Goal: Task Accomplishment & Management: Manage account settings

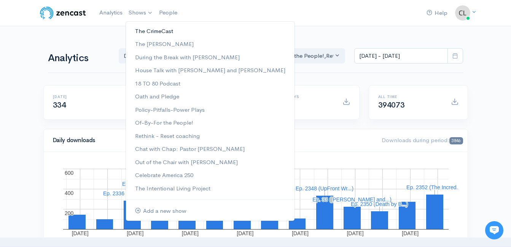
click at [143, 30] on link "The CrimeCast" at bounding box center [210, 31] width 168 height 13
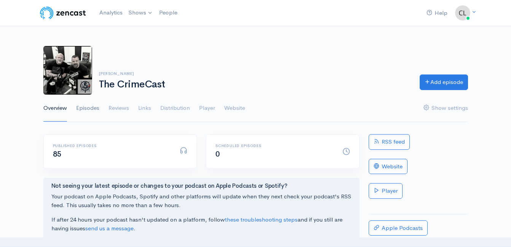
click at [91, 105] on link "Episodes" at bounding box center [87, 108] width 23 height 27
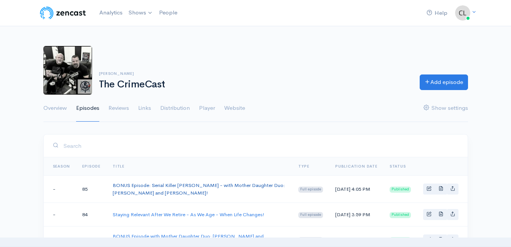
click at [205, 186] on link "BONUS Episode: Serial Killer Karl Denke - with Mother Daughter Duo: Stephanie a…" at bounding box center [199, 189] width 172 height 14
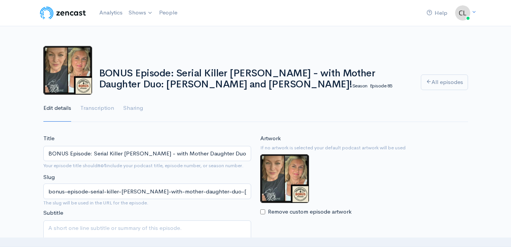
click at [214, 154] on input "BONUS Episode: Serial Killer Karl Denke - with Mother Daughter Duo: Stephanie a…" at bounding box center [147, 154] width 208 height 16
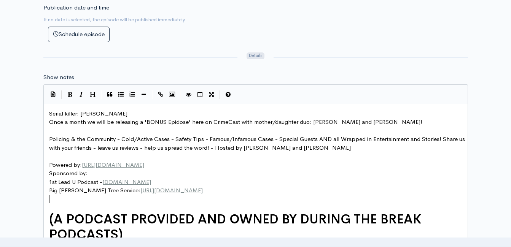
scroll to position [3, 0]
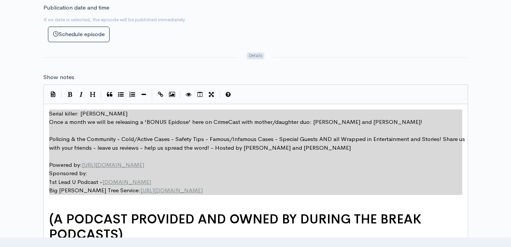
drag, startPoint x: 220, startPoint y: 196, endPoint x: 46, endPoint y: 114, distance: 192.1
type textarea "Serial killer: Karl Denke Once a month we will be releasing a 'BONUS Epidose' h…"
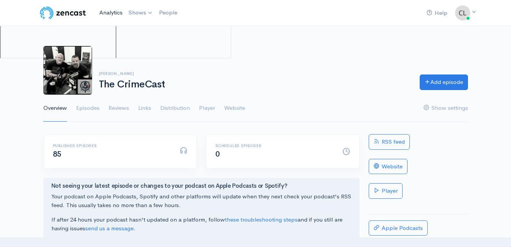
click at [112, 12] on link "Analytics" at bounding box center [110, 13] width 29 height 16
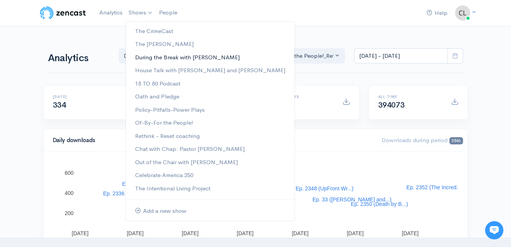
click at [154, 57] on link "During the Break with [PERSON_NAME]" at bounding box center [210, 57] width 168 height 13
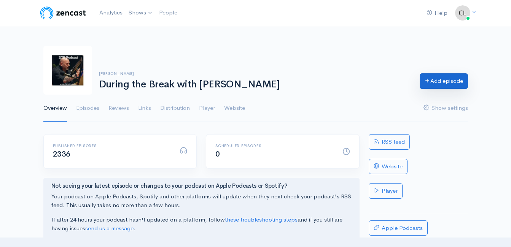
click at [432, 83] on link "Add episode" at bounding box center [444, 81] width 48 height 16
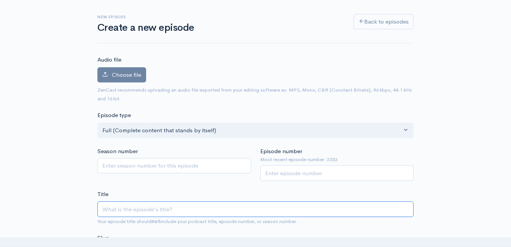
scroll to position [81, 0]
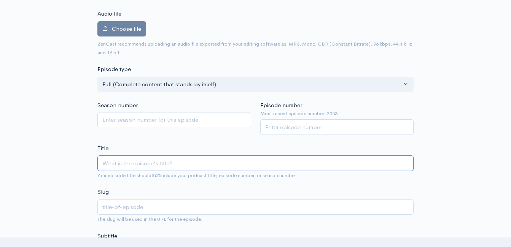
paste input "BONUS Episode: Serial Killer Karl Denke - with Mother Daughter Duo: Stephanie a…"
type input "BONUS Episode: Serial Killer Karl Denke - with Mother Daughter Duo: Stephanie a…"
click at [104, 161] on input "BONUS Episode: Serial Killer Karl Denke - with Mother Daughter Duo: Stephanie a…" at bounding box center [255, 164] width 316 height 16
type input "bonus-episode-serial-killer-karl-denke-with-mother-daughter-duo-stephanie-and-l…"
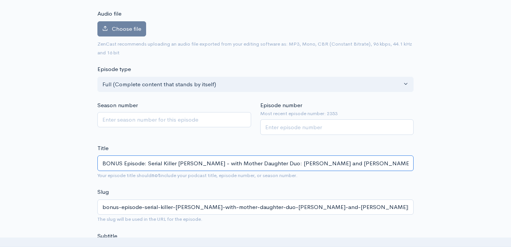
type input "CBONUS Episode: Serial Killer Karl Denke - with Mother Daughter Duo: Stephanie …"
type input "cbonus-episode-serial-killer-karl-denke-with-mother-daughter-duo-stephanie-and-…"
type input "CrBONUS Episode: Serial Killer Karl Denke - with Mother Daughter Duo: Stephanie…"
type input "crbonus-episode-serial-killer-karl-denke-with-mother-daughter-duo-stephanie-and…"
type input "CriBONUS Episode: Serial Killer Karl Denke - with Mother Daughter Duo: Stephani…"
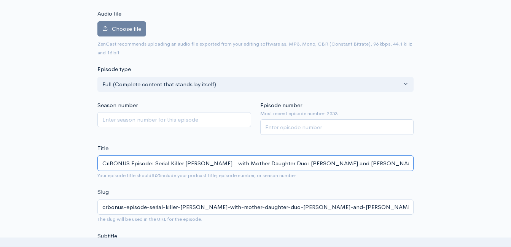
type input "cribonus-episode-serial-killer-karl-denke-with-mother-daughter-duo-stephanie-an…"
type input "CrimBONUS Episode: Serial Killer Karl Denke - with Mother Daughter Duo: Stephan…"
type input "crimbonus-episode-serial-killer-karl-denke-with-mother-daughter-duo-stephanie-a…"
type input "CrimeBONUS Episode: Serial Killer Karl Denke - with Mother Daughter Duo: Stepha…"
type input "crimebonus-episode-serial-killer-karl-denke-with-mother-daughter-duo-stephanie-…"
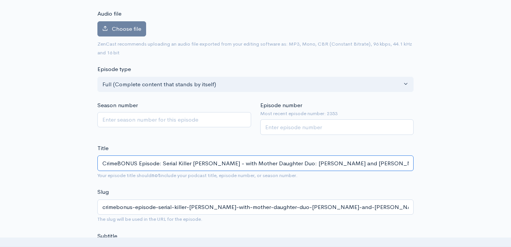
type input "CrimeCBONUS Episode: Serial Killer Karl Denke - with Mother Daughter Duo: Steph…"
type input "crimecbonus-episode-serial-killer-karl-denke-with-mother-daughter-duo-stephanie…"
type input "CrimeCasBONUS Episode: Serial Killer Karl Denke - with Mother Daughter Duo: Ste…"
type input "crimecasbonus-episode-serial-killer-karl-denke-with-mother-daughter-duo-stephan…"
type input "CrimeCastBONUS Episode: Serial Killer Karl Denke - with Mother Daughter Duo: St…"
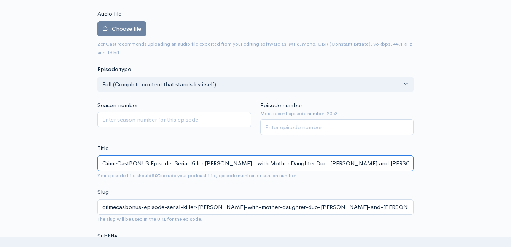
type input "crimecastbonus-episode-serial-killer-karl-denke-with-mother-daughter-duo-stepha…"
type input "CrimeCast BONUS Episode: Serial Killer Karl Denke - with Mother Daughter Duo: S…"
type input "crimecast-bonus-episode-serial-killer-karl-denke-with-mother-daughter-duo-steph…"
type input "CrimeCast BONUS Episode: Serial Killer Karl Denke - with Mother Daughter Duo: S…"
click at [284, 129] on input "Episode number" at bounding box center [337, 127] width 154 height 16
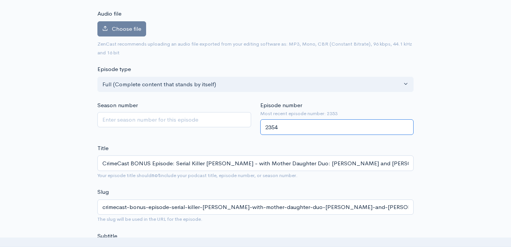
type input "2354"
click at [274, 149] on div "Title CrimeCast BONUS Episode: Serial Killer Karl Denke - with Mother Daughter …" at bounding box center [255, 162] width 316 height 36
click at [128, 35] on label "Choose file" at bounding box center [121, 29] width 49 height 16
click at [0, 0] on input "Choose file" at bounding box center [0, 0] width 0 height 0
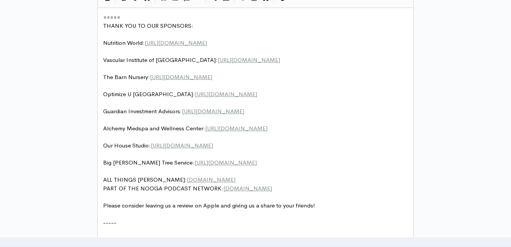
scroll to position [3, 0]
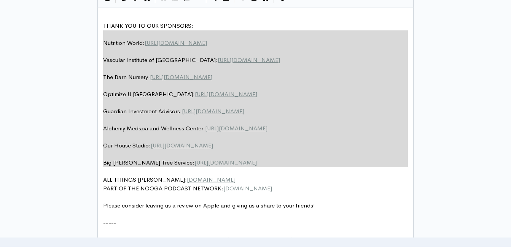
type textarea "===== THANK YOU TO OUR SPONSORS: Nutrition World: https://nutritionw.com/ Vascu…"
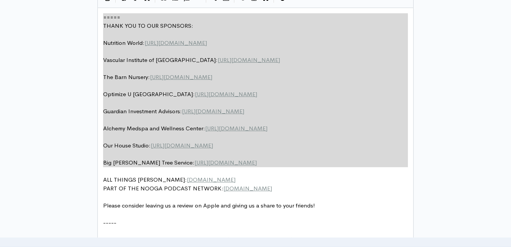
drag, startPoint x: 259, startPoint y: 175, endPoint x: 99, endPoint y: 15, distance: 226.2
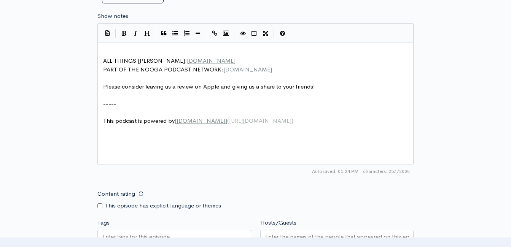
scroll to position [402, 0]
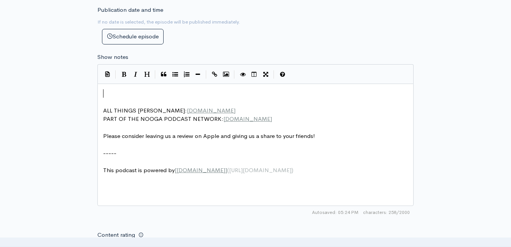
click at [154, 90] on pre "​" at bounding box center [258, 93] width 313 height 9
type textarea "​"
paste textarea
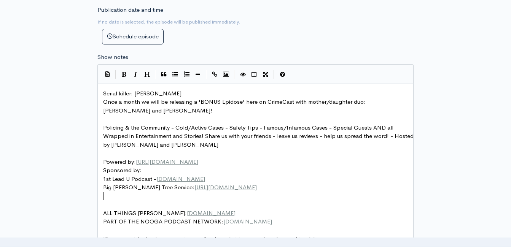
scroll to position [326, 0]
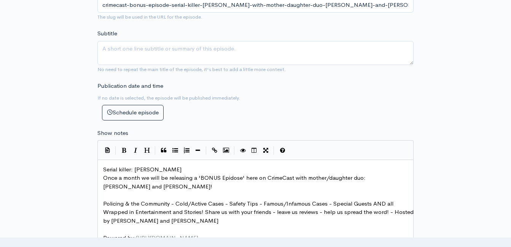
click at [104, 166] on span "Serial killer: Karl Denke" at bounding box center [142, 169] width 78 height 7
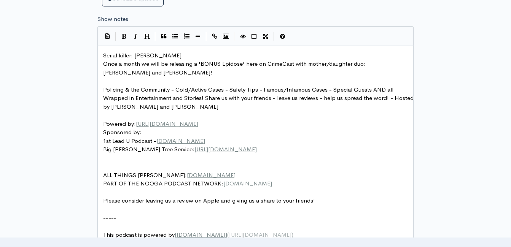
scroll to position [0, 0]
click at [104, 53] on span "Serial killer: Karl Denke" at bounding box center [142, 55] width 78 height 7
type textarea "CrimeCast Bonus Episode -"
click at [232, 75] on pre "Once a month we will be releasing a 'BONUS Epidose' here on CrimeCast with moth…" at bounding box center [258, 68] width 313 height 17
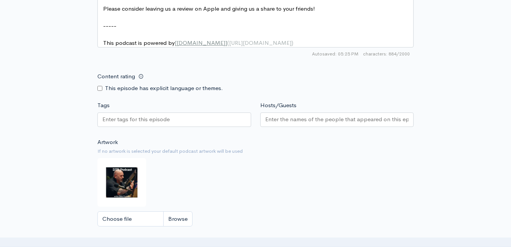
scroll to position [669, 0]
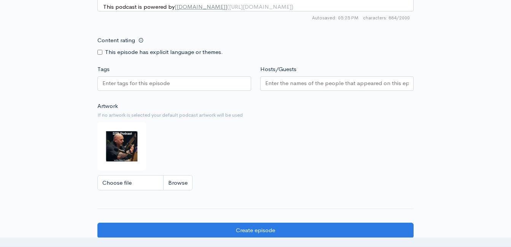
type textarea "(www.thecrimecast.com)"
click at [172, 191] on input "Choose file" at bounding box center [144, 183] width 95 height 16
type input "C:\fakepath\534492243_10239857064310539_3724202567246119741_n.jpg"
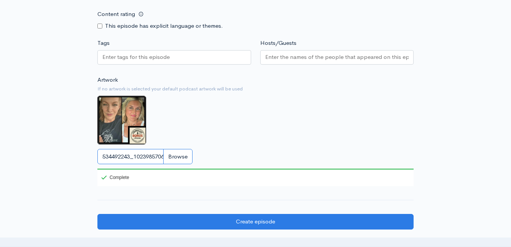
scroll to position [707, 0]
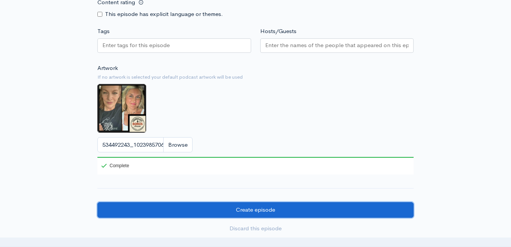
click at [295, 218] on input "Create episode" at bounding box center [255, 210] width 316 height 16
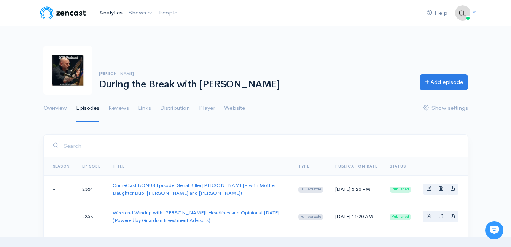
click at [113, 14] on link "Analytics" at bounding box center [110, 13] width 29 height 16
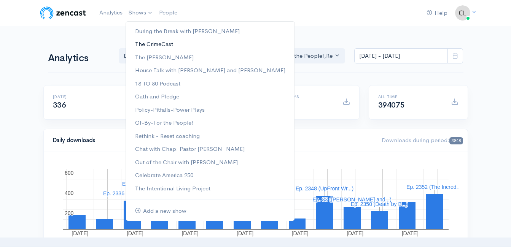
click at [156, 43] on link "The CrimeCast" at bounding box center [210, 44] width 168 height 13
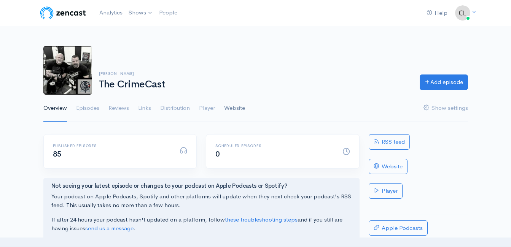
click at [228, 111] on link "Website" at bounding box center [234, 108] width 21 height 27
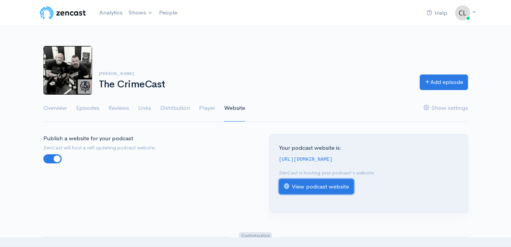
click at [310, 184] on link "View podcast website" at bounding box center [316, 187] width 75 height 16
click at [109, 14] on link "Analytics" at bounding box center [110, 13] width 29 height 16
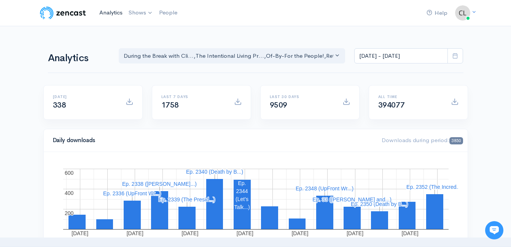
click at [110, 12] on link "Analytics" at bounding box center [110, 13] width 29 height 16
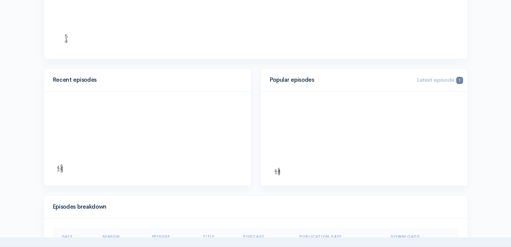
scroll to position [190, 0]
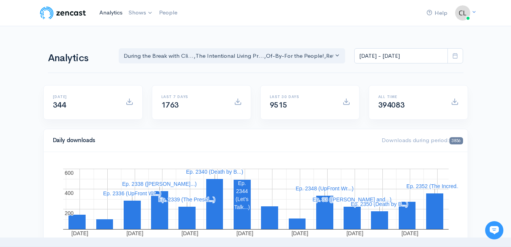
click at [109, 14] on link "Analytics" at bounding box center [110, 13] width 29 height 16
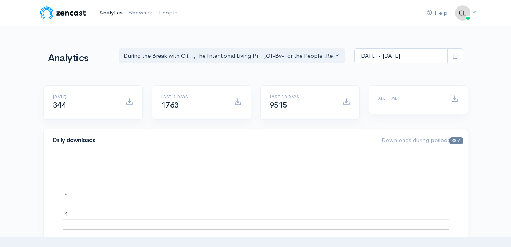
click at [116, 13] on link "Analytics" at bounding box center [110, 13] width 29 height 16
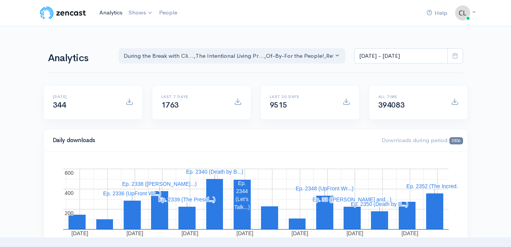
click at [114, 11] on link "Analytics" at bounding box center [110, 13] width 29 height 16
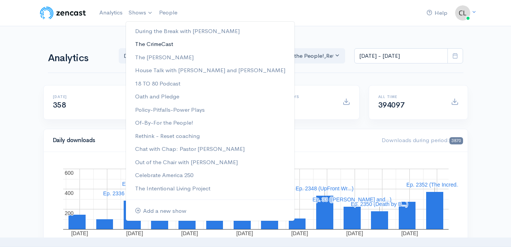
click at [156, 45] on link "The CrimeCast" at bounding box center [210, 44] width 168 height 13
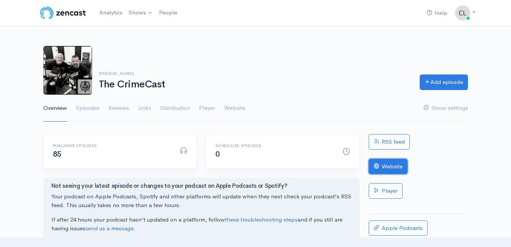
click at [390, 171] on link "Website" at bounding box center [388, 167] width 39 height 16
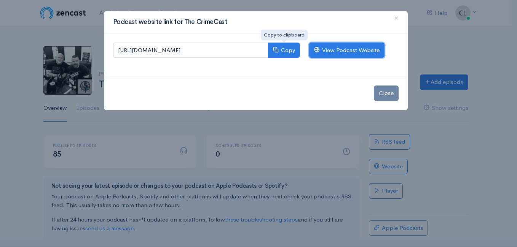
click at [336, 53] on link "View Podcast Website" at bounding box center [346, 51] width 75 height 16
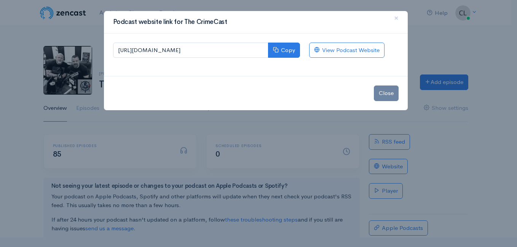
drag, startPoint x: 79, startPoint y: 25, endPoint x: 97, endPoint y: 12, distance: 22.5
click at [79, 24] on div "Podcast website link for The CrimeCast × https://the-crimecast.zencast.website …" at bounding box center [258, 123] width 517 height 247
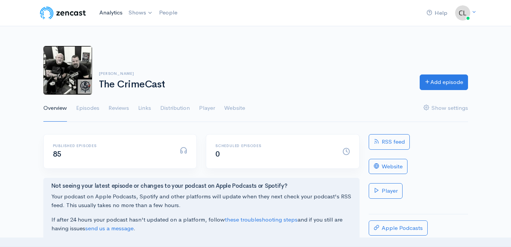
click at [111, 10] on link "Analytics" at bounding box center [110, 13] width 29 height 16
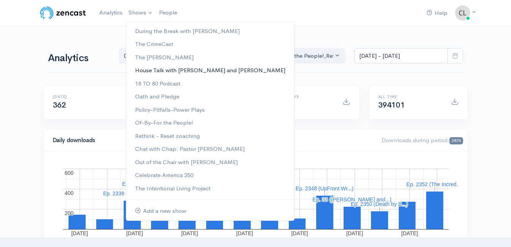
click at [157, 72] on link "House Talk with [PERSON_NAME] and [PERSON_NAME]" at bounding box center [210, 70] width 168 height 13
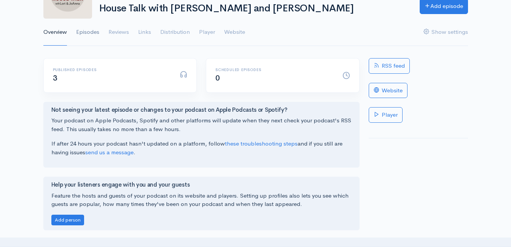
click at [95, 33] on link "Episodes" at bounding box center [87, 32] width 23 height 27
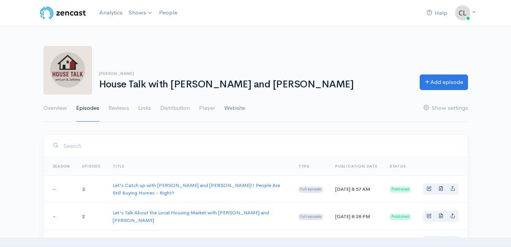
click at [229, 109] on link "Website" at bounding box center [234, 108] width 21 height 27
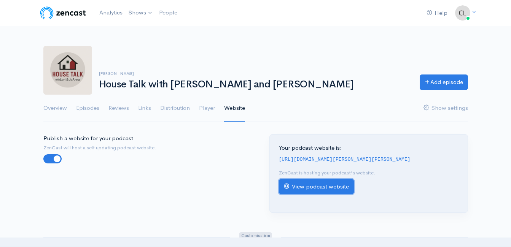
click at [317, 186] on link "View podcast website" at bounding box center [316, 187] width 75 height 16
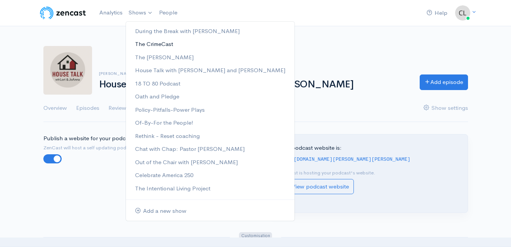
click at [145, 46] on link "The CrimeCast" at bounding box center [210, 44] width 168 height 13
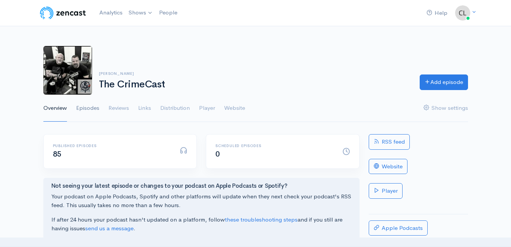
click at [94, 109] on link "Episodes" at bounding box center [87, 108] width 23 height 27
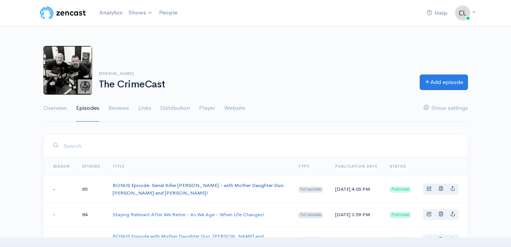
click at [158, 186] on link "BONUS Episode: Serial Killer Karl Denke - with Mother Daughter Duo: Stephanie a…" at bounding box center [199, 189] width 172 height 14
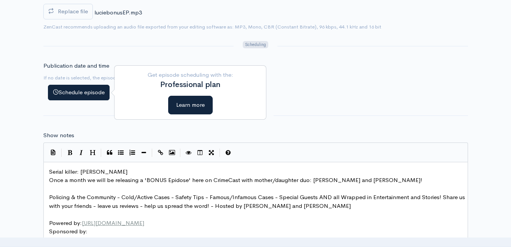
scroll to position [208, 0]
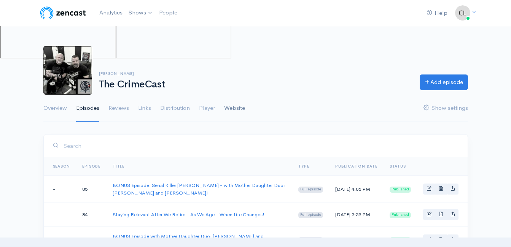
click at [235, 109] on link "Website" at bounding box center [234, 108] width 21 height 27
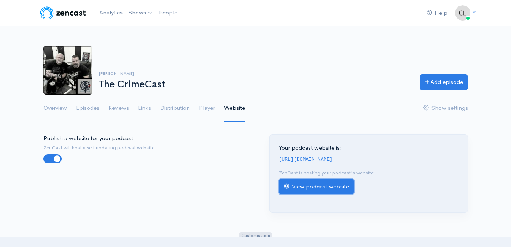
click at [312, 183] on link "View podcast website" at bounding box center [316, 187] width 75 height 16
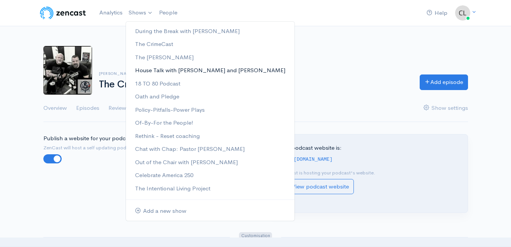
click at [155, 70] on link "House Talk with [PERSON_NAME] and [PERSON_NAME]" at bounding box center [210, 70] width 168 height 13
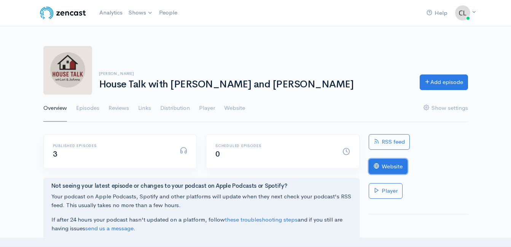
click at [378, 164] on icon at bounding box center [377, 166] width 6 height 6
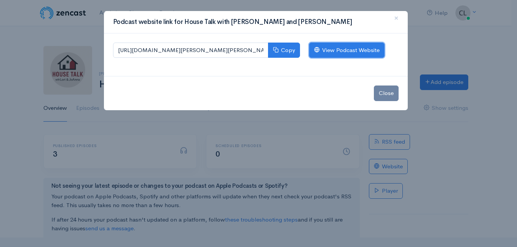
click at [342, 51] on link "View Podcast Website" at bounding box center [346, 51] width 75 height 16
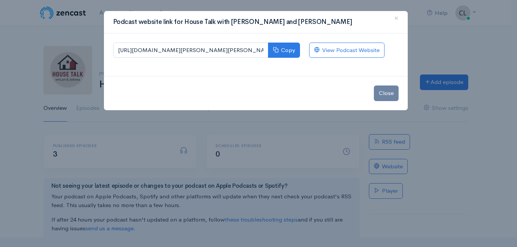
drag, startPoint x: 100, startPoint y: 53, endPoint x: 91, endPoint y: 41, distance: 14.9
click at [99, 52] on div "Podcast website link for House Talk with Lori and JoAnna × https://house-talk-w…" at bounding box center [258, 123] width 517 height 247
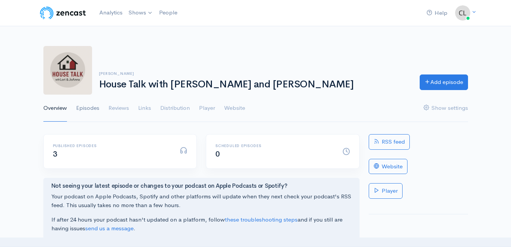
click at [89, 107] on link "Episodes" at bounding box center [87, 108] width 23 height 27
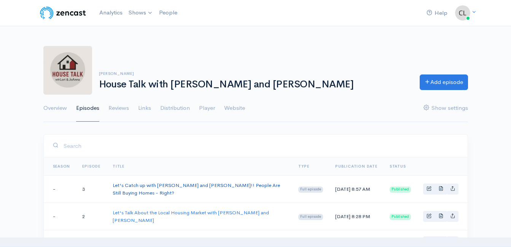
click at [123, 185] on link "Let's Catch up with Lori and JoAnna!! People Are Still Buying Homes - Right?" at bounding box center [196, 189] width 167 height 14
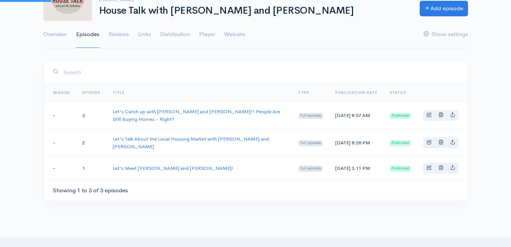
scroll to position [76, 0]
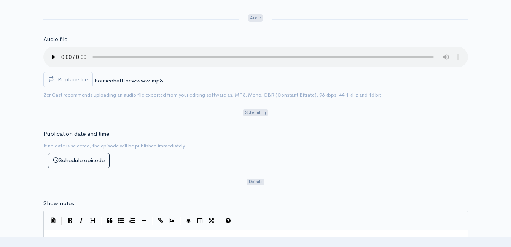
scroll to position [190, 0]
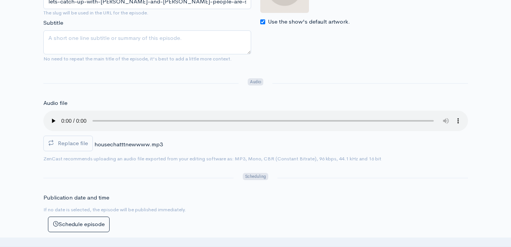
click at [62, 143] on span "Replace file" at bounding box center [73, 143] width 30 height 7
click at [0, 0] on input "Replace file" at bounding box center [0, 0] width 0 height 0
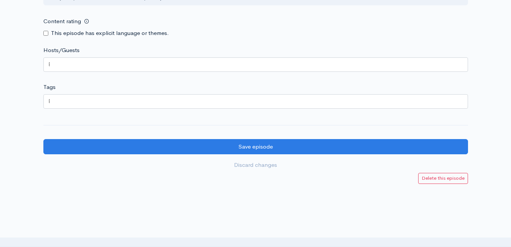
scroll to position [700, 0]
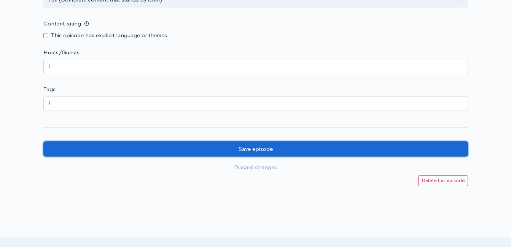
click at [217, 146] on input "Save episode" at bounding box center [255, 149] width 424 height 16
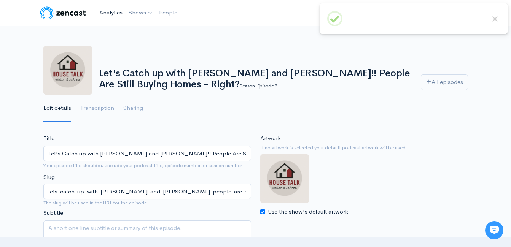
click at [118, 16] on link "Analytics" at bounding box center [110, 13] width 29 height 16
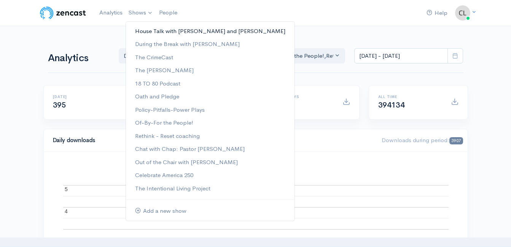
click at [142, 32] on link "House Talk with [PERSON_NAME] and [PERSON_NAME]" at bounding box center [210, 31] width 168 height 13
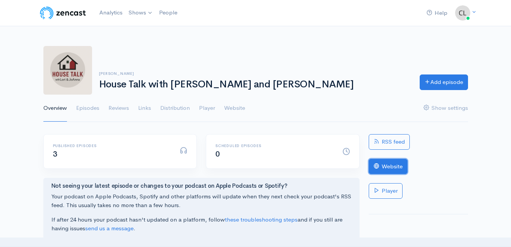
click at [402, 160] on link "Website" at bounding box center [388, 167] width 39 height 16
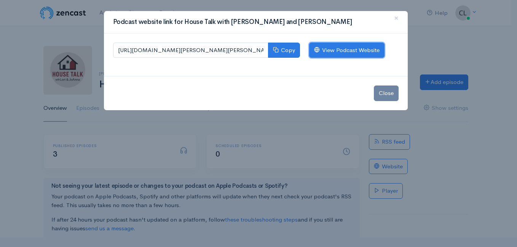
click at [359, 49] on link "View Podcast Website" at bounding box center [346, 51] width 75 height 16
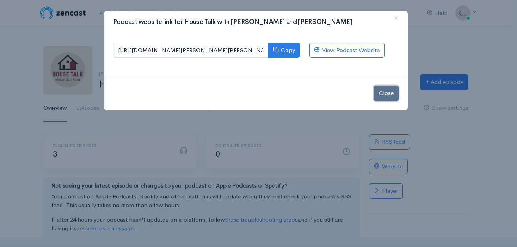
click at [392, 95] on button "Close" at bounding box center [386, 94] width 25 height 16
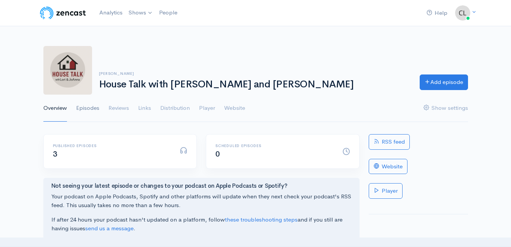
click at [89, 106] on link "Episodes" at bounding box center [87, 108] width 23 height 27
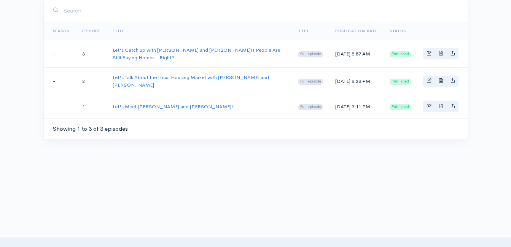
scroll to position [136, 0]
click at [170, 45] on td "Let's Catch up with Lori and JoAnna!! People Are Still Buying Homes - Right?" at bounding box center [200, 53] width 186 height 27
click at [170, 47] on td "Let's Catch up with Lori and JoAnna!! People Are Still Buying Homes - Right?" at bounding box center [200, 53] width 186 height 27
drag, startPoint x: 170, startPoint y: 47, endPoint x: 168, endPoint y: 52, distance: 5.2
click at [168, 52] on link "Let's Catch up with Lori and JoAnna!! People Are Still Buying Homes - Right?" at bounding box center [196, 53] width 167 height 14
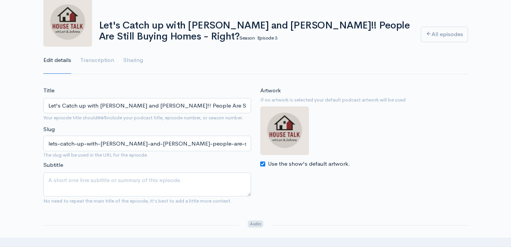
scroll to position [228, 0]
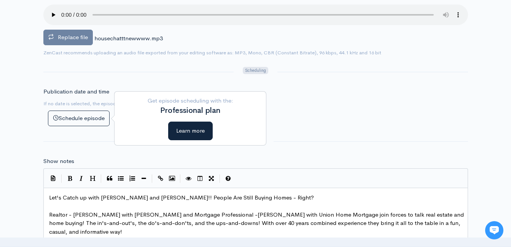
click at [72, 37] on span "Replace file" at bounding box center [73, 36] width 30 height 7
click at [0, 0] on input "Replace file" at bounding box center [0, 0] width 0 height 0
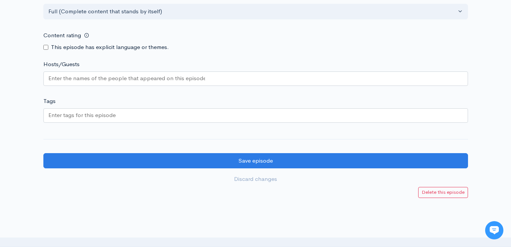
scroll to position [738, 0]
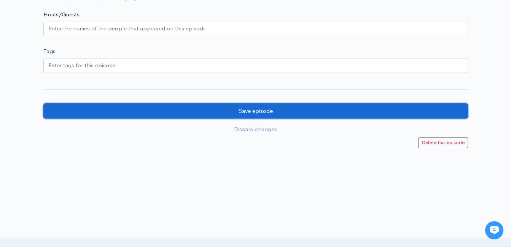
click at [224, 108] on input "Save episode" at bounding box center [255, 111] width 424 height 16
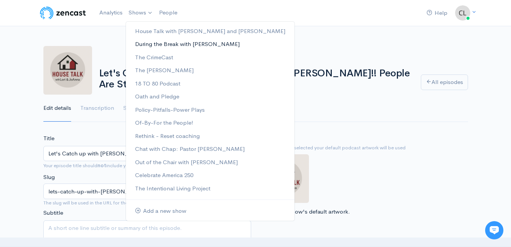
click at [145, 45] on link "During the Break with [PERSON_NAME]" at bounding box center [210, 44] width 168 height 13
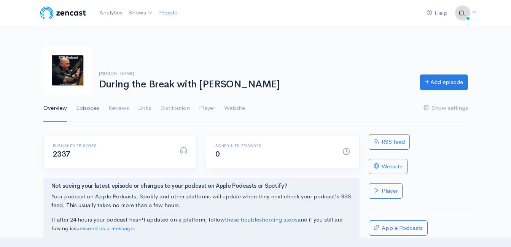
click at [95, 110] on link "Episodes" at bounding box center [87, 108] width 23 height 27
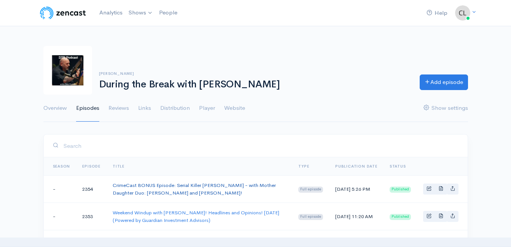
click at [142, 190] on link "CrimeCast BONUS Episode: Serial Killer Karl Denke - with Mother Daughter Duo: S…" at bounding box center [194, 189] width 163 height 14
click at [239, 108] on link "Website" at bounding box center [234, 108] width 21 height 27
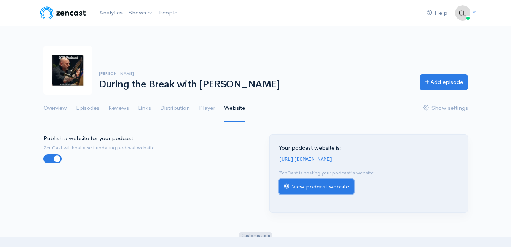
click at [312, 188] on link "View podcast website" at bounding box center [316, 187] width 75 height 16
click at [111, 13] on link "Analytics" at bounding box center [110, 13] width 29 height 16
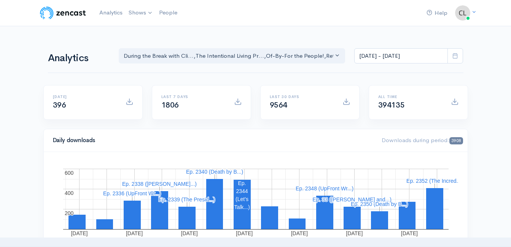
click at [277, 17] on div "Help Notifications View all Your profile Team settings Default team Current Log…" at bounding box center [256, 13] width 434 height 17
click at [115, 13] on link "Analytics" at bounding box center [110, 13] width 29 height 16
click at [113, 11] on link "Analytics" at bounding box center [110, 13] width 29 height 16
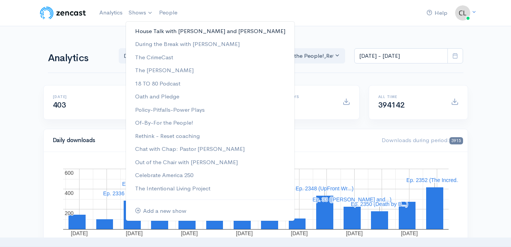
click at [150, 29] on link "House Talk with [PERSON_NAME] and [PERSON_NAME]" at bounding box center [210, 31] width 168 height 13
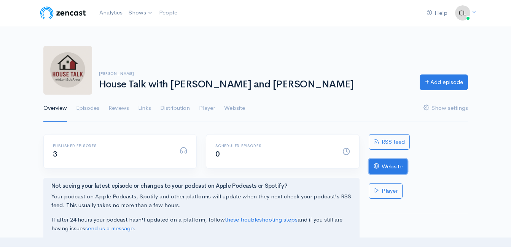
click at [392, 165] on link "Website" at bounding box center [388, 167] width 39 height 16
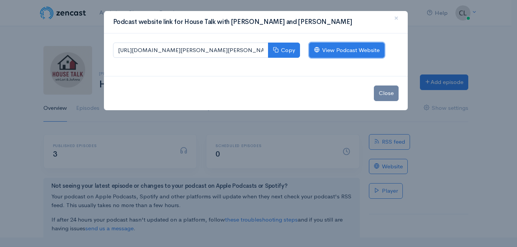
click at [338, 50] on link "View Podcast Website" at bounding box center [346, 51] width 75 height 16
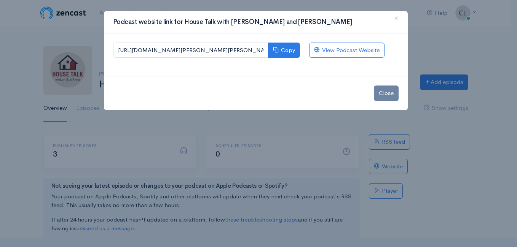
click at [89, 36] on div "Podcast website link for House Talk with Lori and JoAnna × https://house-talk-w…" at bounding box center [258, 123] width 517 height 247
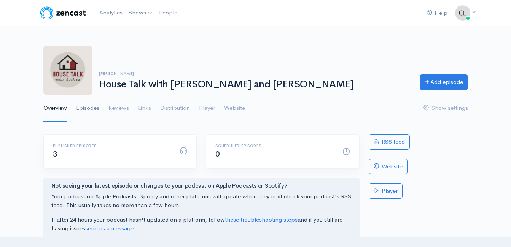
click at [87, 111] on link "Episodes" at bounding box center [87, 108] width 23 height 27
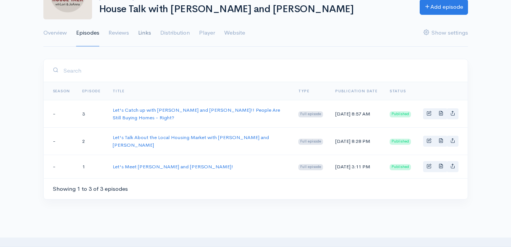
scroll to position [76, 0]
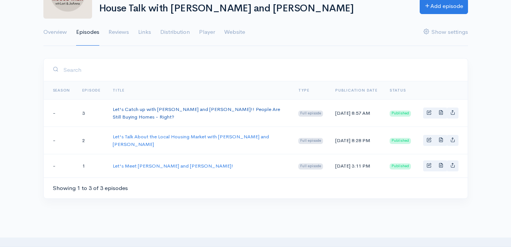
click at [149, 108] on link "Let's Catch up with Lori and JoAnna!! People Are Still Buying Homes - Right?" at bounding box center [196, 113] width 167 height 14
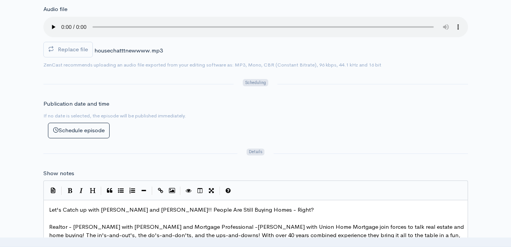
scroll to position [304, 0]
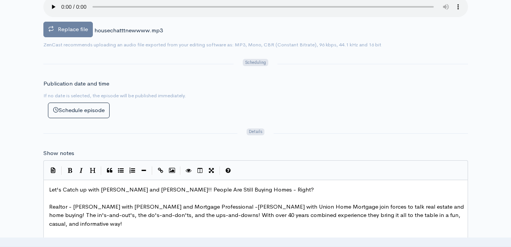
click at [59, 32] on span "Replace file" at bounding box center [73, 28] width 30 height 7
click at [0, 0] on input "Replace file" at bounding box center [0, 0] width 0 height 0
click at [72, 32] on span "Replace file" at bounding box center [73, 28] width 30 height 7
click at [0, 0] on input "Replace file" at bounding box center [0, 0] width 0 height 0
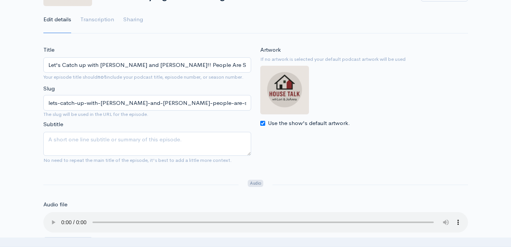
scroll to position [38, 0]
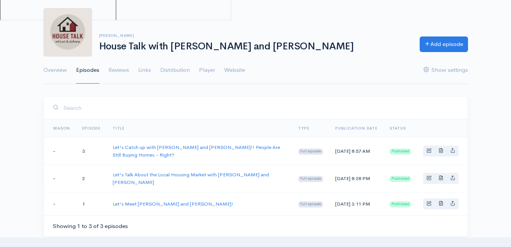
scroll to position [76, 0]
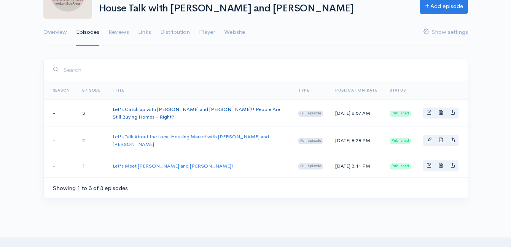
click at [188, 111] on link "Let's Catch up with Lori and JoAnna!! People Are Still Buying Homes - Right?" at bounding box center [196, 113] width 167 height 14
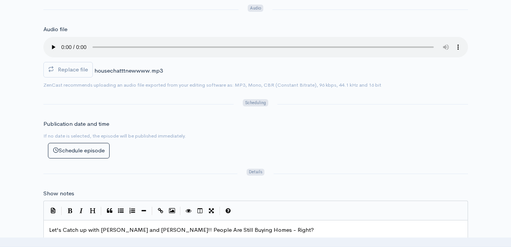
scroll to position [266, 0]
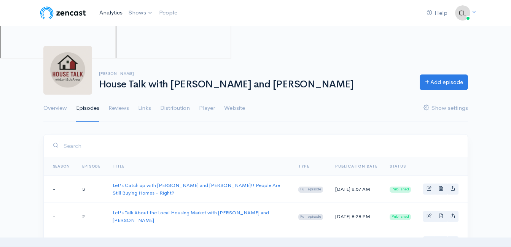
click at [113, 5] on link "Analytics" at bounding box center [110, 13] width 29 height 16
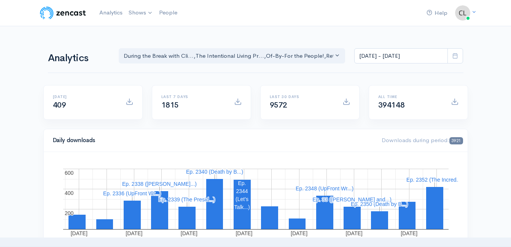
click at [103, 37] on div "Analytics During the Break with Cli... The Intentional Living Pr... Of-By-For t…" at bounding box center [255, 55] width 415 height 37
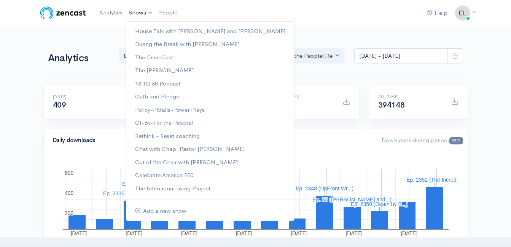
click at [144, 11] on link "Shows" at bounding box center [141, 13] width 30 height 17
click at [146, 59] on link "The CrimeCast" at bounding box center [210, 57] width 168 height 13
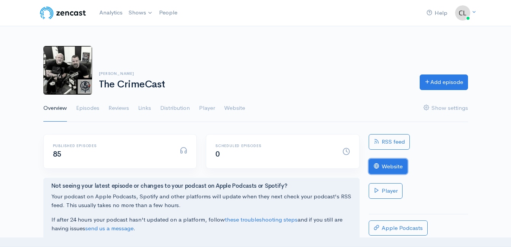
click at [393, 167] on link "Website" at bounding box center [388, 167] width 39 height 16
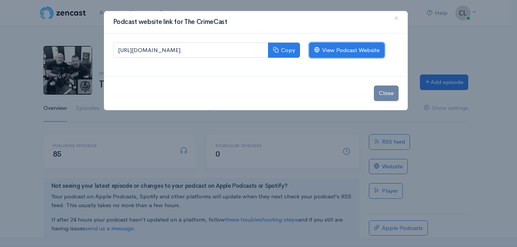
click at [360, 52] on link "View Podcast Website" at bounding box center [346, 51] width 75 height 16
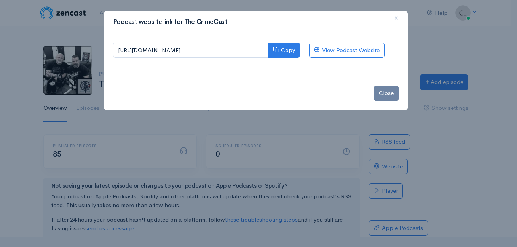
drag, startPoint x: 84, startPoint y: 30, endPoint x: 102, endPoint y: 19, distance: 20.6
click at [84, 29] on div "Podcast website link for The CrimeCast × https://the-crimecast.zencast.website …" at bounding box center [258, 123] width 517 height 247
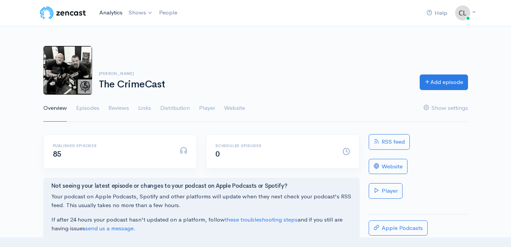
click at [106, 12] on link "Analytics" at bounding box center [110, 13] width 29 height 16
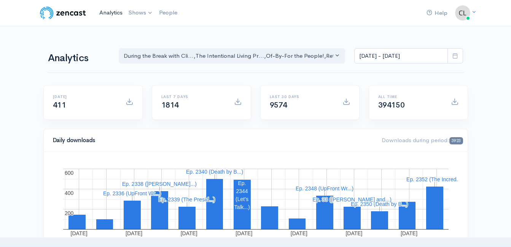
click at [110, 13] on link "Analytics" at bounding box center [110, 13] width 29 height 16
click at [113, 10] on link "Analytics" at bounding box center [110, 13] width 29 height 16
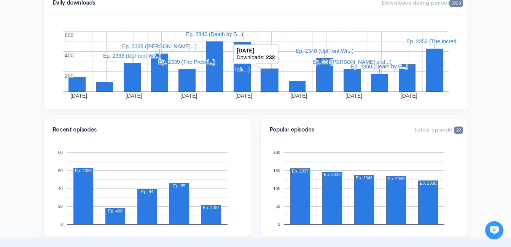
scroll to position [190, 0]
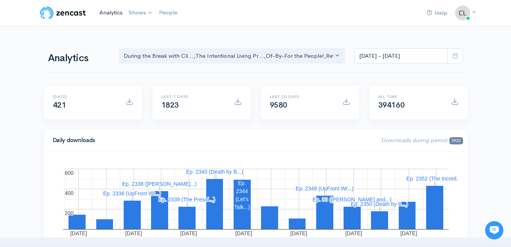
click at [105, 14] on link "Analytics" at bounding box center [110, 13] width 29 height 16
click at [104, 16] on link "Analytics" at bounding box center [110, 13] width 29 height 16
